Goal: Transaction & Acquisition: Purchase product/service

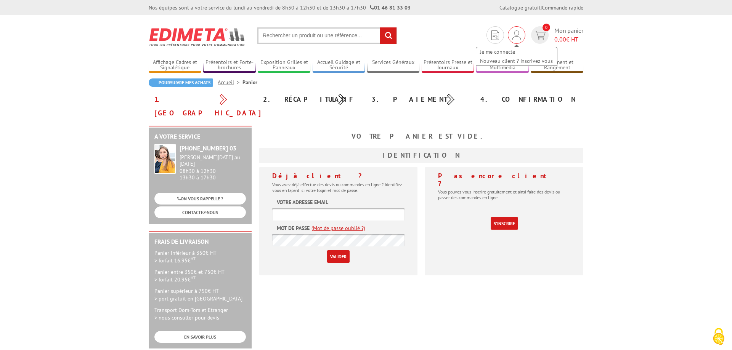
click at [521, 35] on div "Je me connecte Nouveau client ? Inscrivez-vous" at bounding box center [517, 35] width 18 height 18
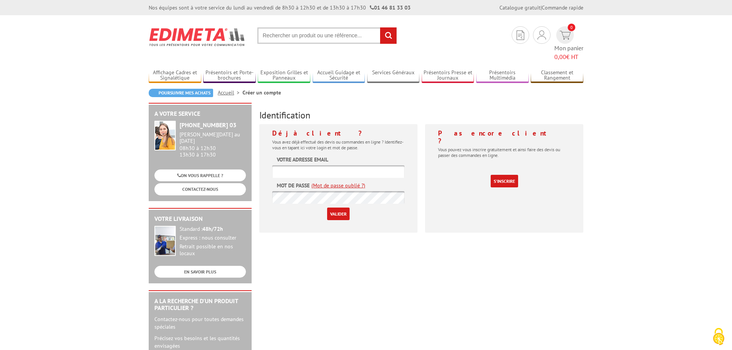
type input "diane.joly1@grenoble-inp.fr"
click at [337, 208] on input "Valider" at bounding box center [338, 214] width 22 height 13
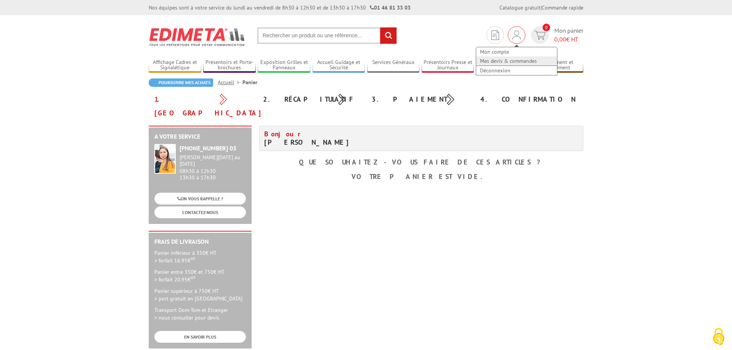
click at [509, 60] on link "Mes devis & commandes" at bounding box center [516, 60] width 81 height 9
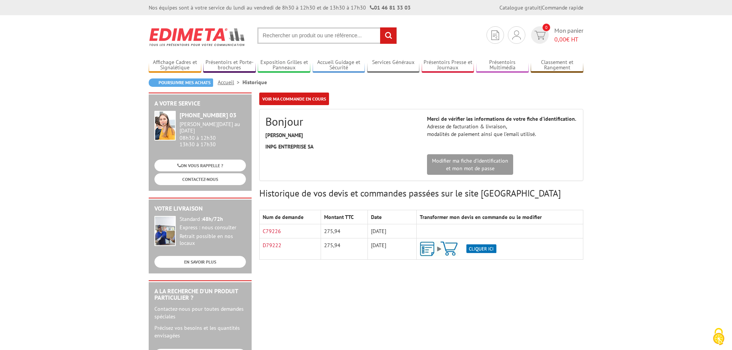
click at [488, 249] on img at bounding box center [458, 249] width 77 height 15
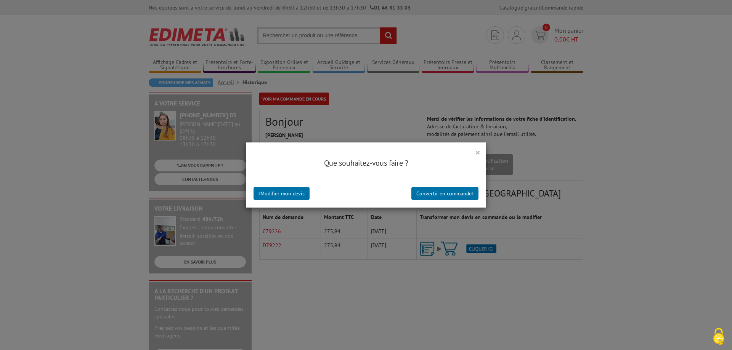
click at [476, 152] on button "×" at bounding box center [477, 153] width 5 height 10
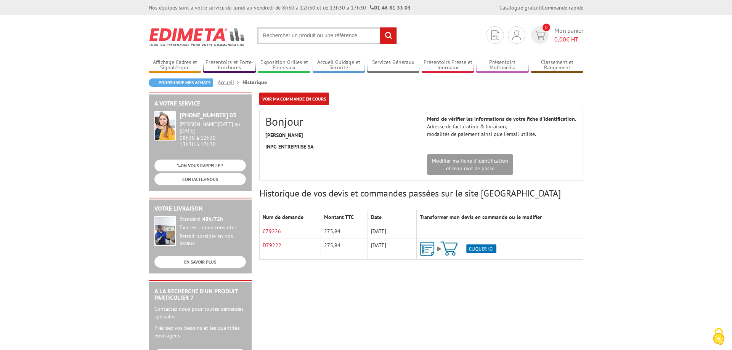
click at [304, 103] on link "Voir ma commande en cours" at bounding box center [294, 99] width 70 height 13
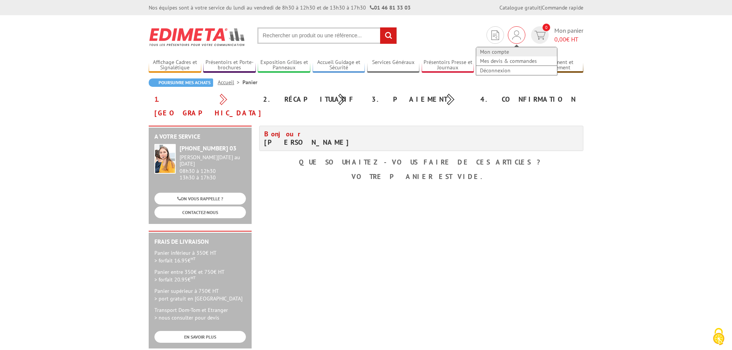
click at [504, 50] on link "Mon compte" at bounding box center [516, 51] width 81 height 9
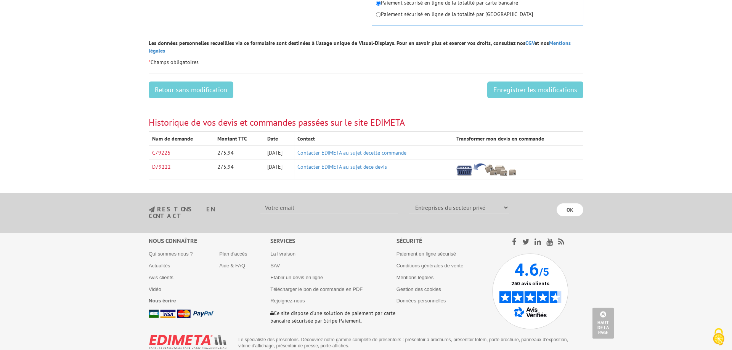
scroll to position [538, 0]
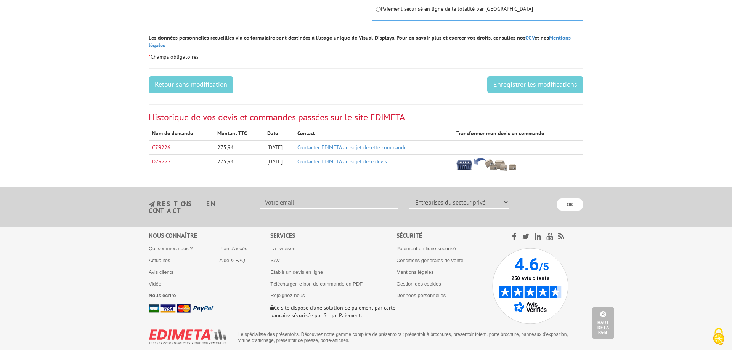
click at [159, 144] on link "C79226" at bounding box center [161, 147] width 18 height 7
